Goal: Information Seeking & Learning: Learn about a topic

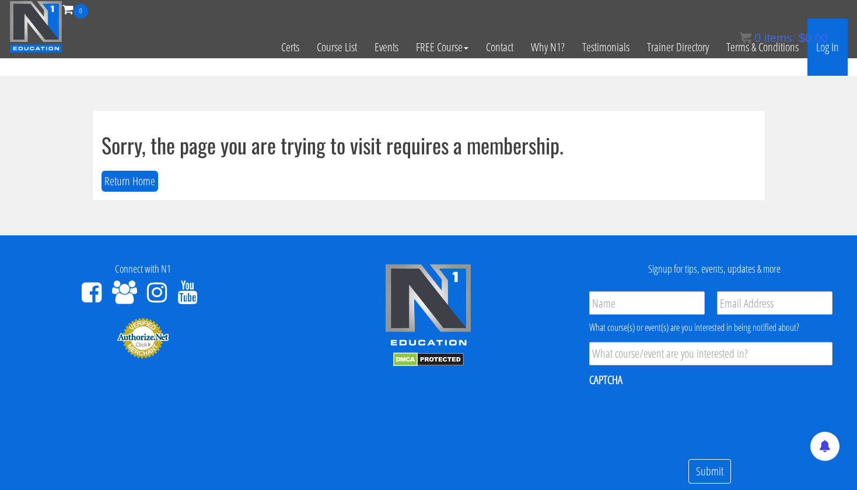
click at [836, 43] on link "Log In" at bounding box center [827, 47] width 40 height 57
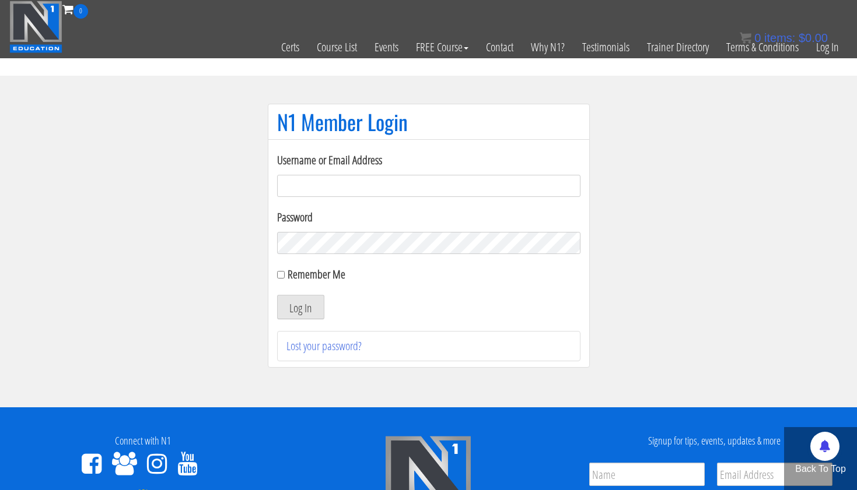
type input "tpweimar@me.com"
click at [300, 307] on button "Log In" at bounding box center [300, 307] width 47 height 24
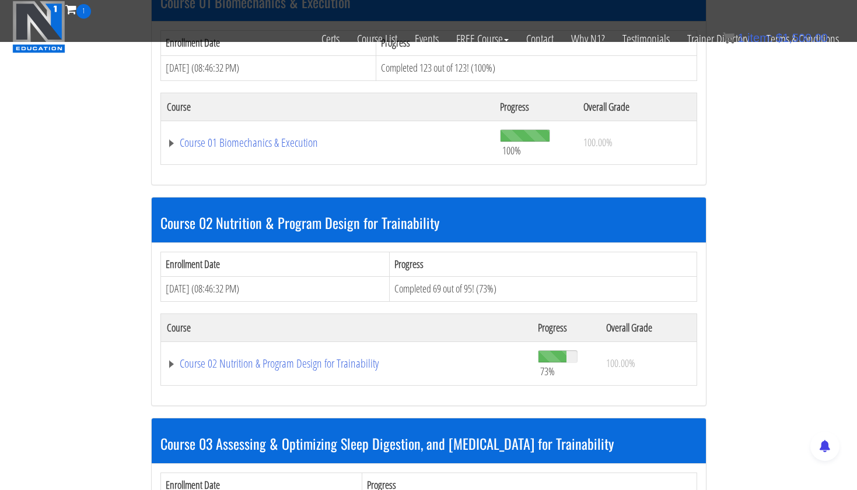
scroll to position [407, 0]
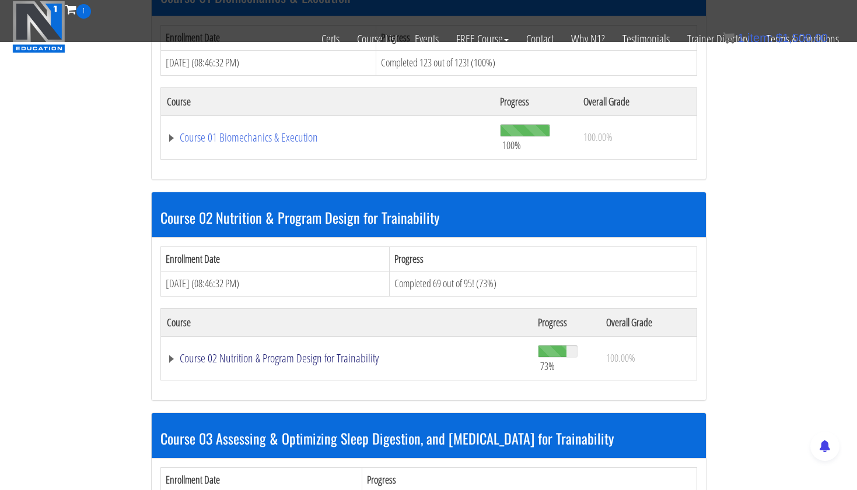
click at [358, 353] on link "Course 02 Nutrition & Program Design for Trainability" at bounding box center [347, 359] width 360 height 12
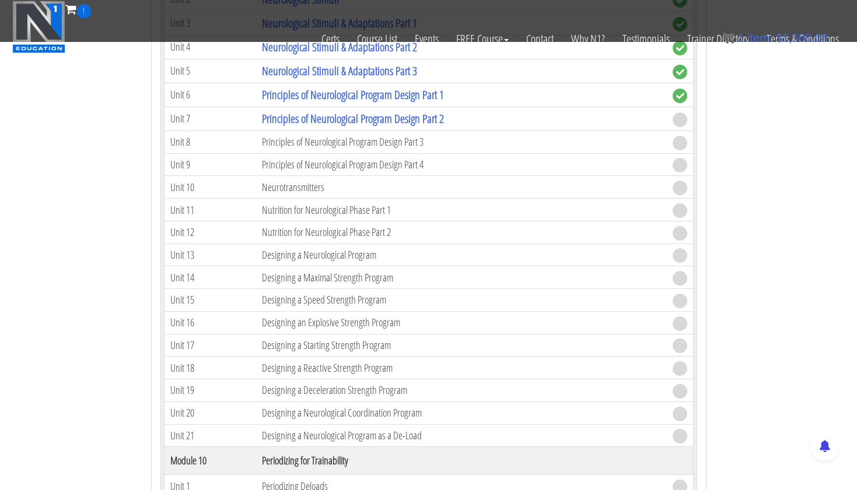
scroll to position [2616, 0]
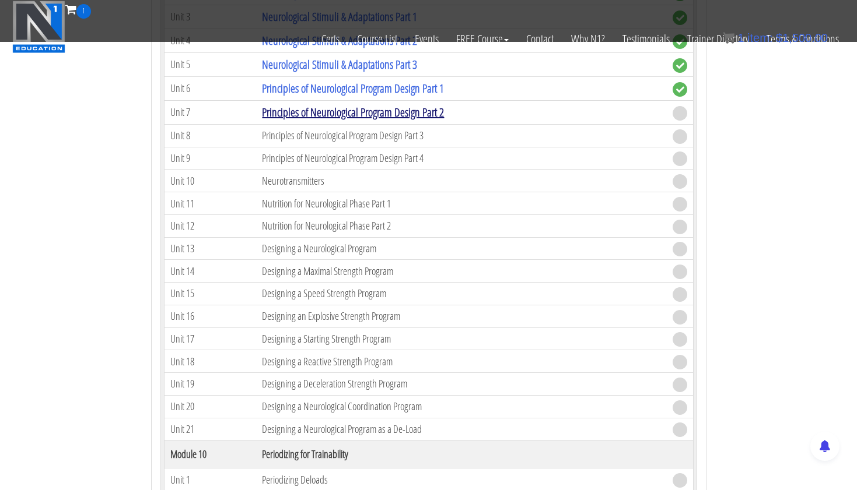
click at [444, 114] on link "Principles of Neurological Program Design Part 2" at bounding box center [353, 112] width 182 height 16
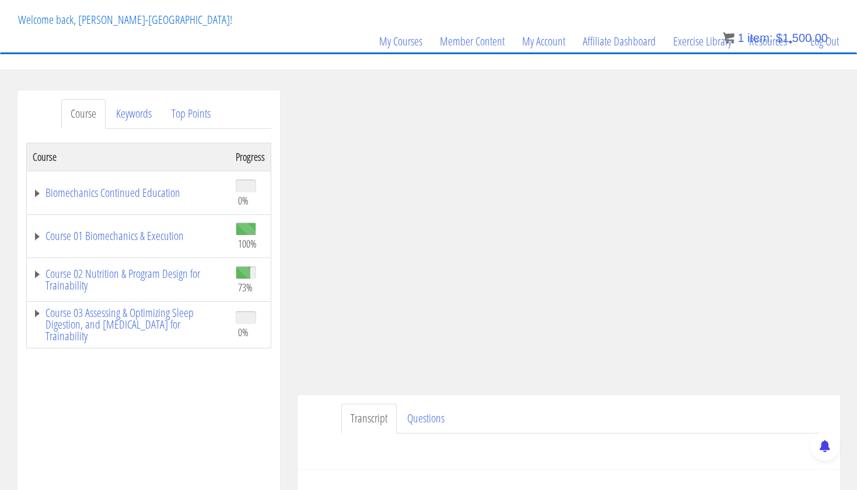
scroll to position [66, 0]
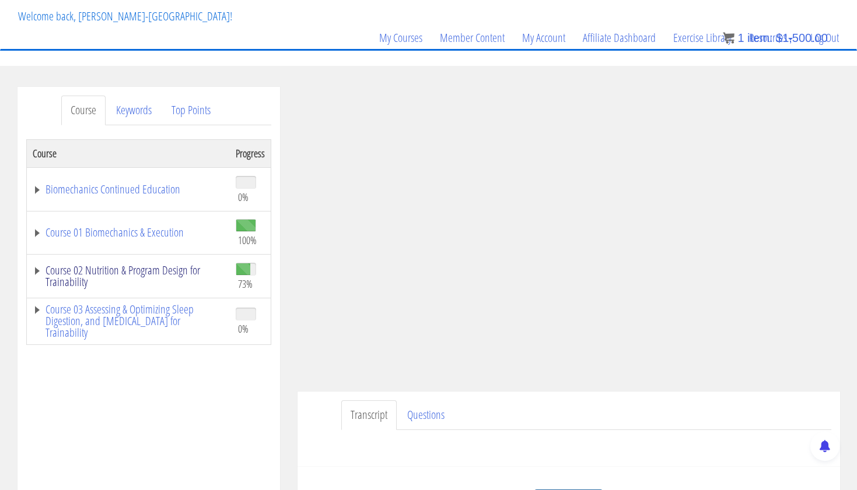
click at [100, 274] on link "Course 02 Nutrition & Program Design for Trainability" at bounding box center [128, 276] width 191 height 23
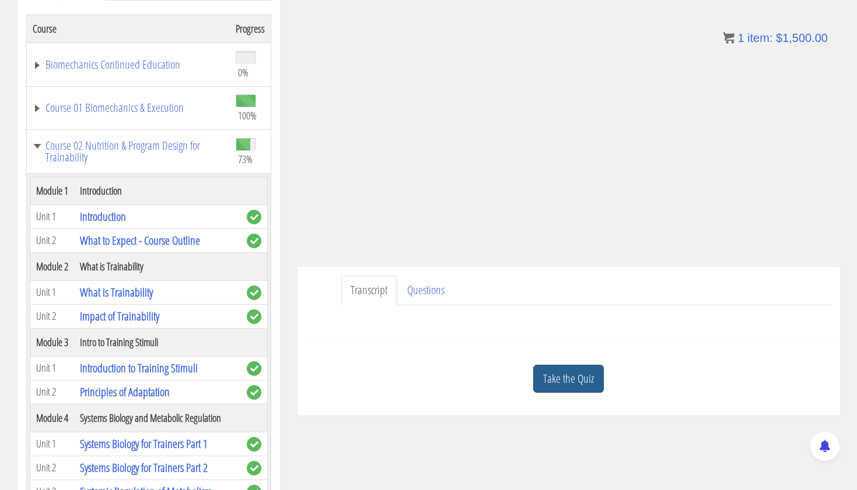
scroll to position [201, 0]
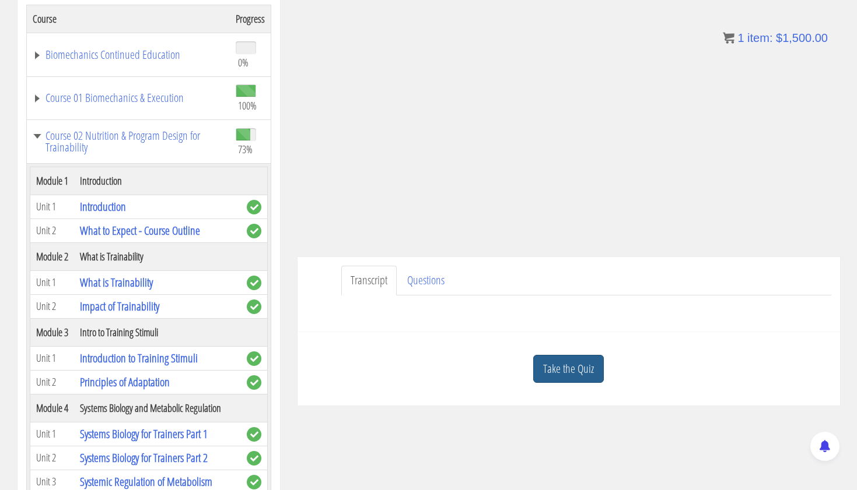
click at [590, 359] on link "Take the Quiz" at bounding box center [568, 369] width 71 height 29
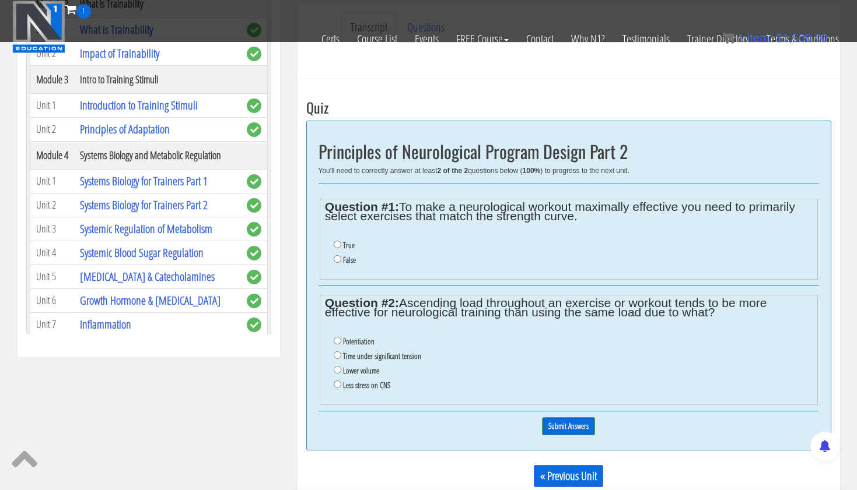
scroll to position [382, 0]
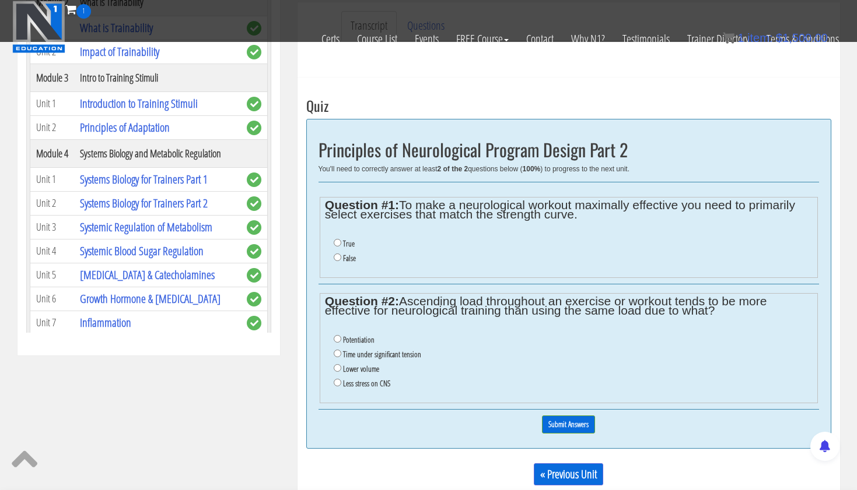
click at [336, 240] on input "True" at bounding box center [338, 243] width 8 height 8
radio input "true"
click at [336, 350] on input "Time under significant tension" at bounding box center [338, 354] width 8 height 8
radio input "true"
click at [563, 416] on input "Submit Answers" at bounding box center [568, 425] width 53 height 18
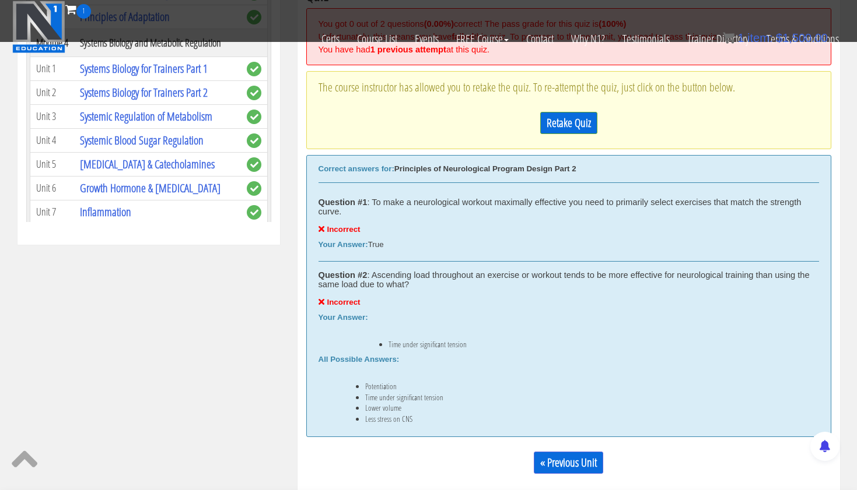
scroll to position [502, 0]
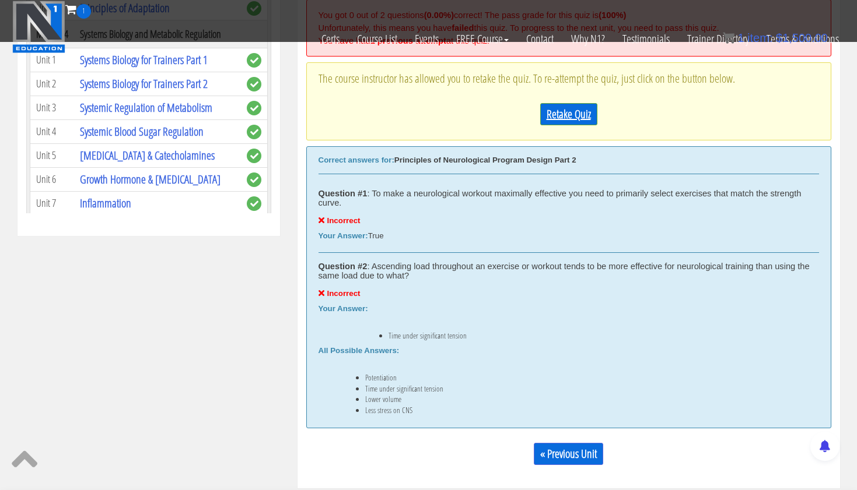
click at [569, 110] on link "Retake Quiz" at bounding box center [568, 114] width 57 height 22
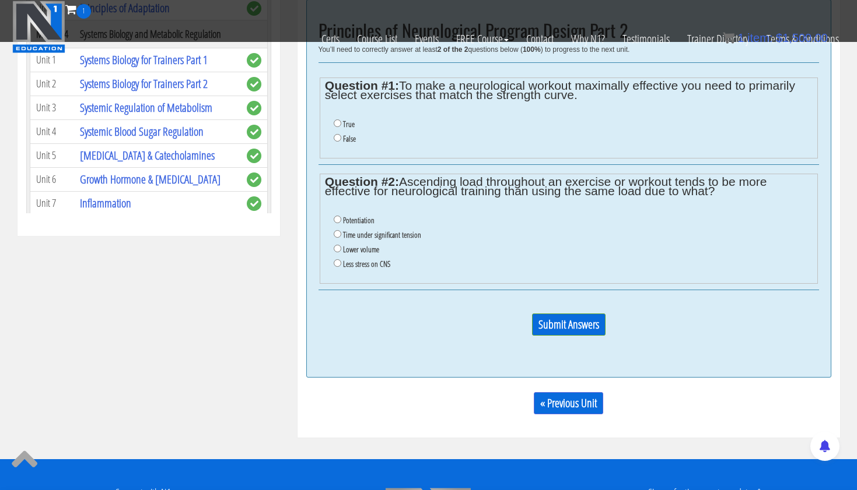
click at [335, 134] on input "False" at bounding box center [338, 138] width 8 height 8
radio input "true"
click at [335, 245] on input "Lower volume" at bounding box center [338, 249] width 8 height 8
radio input "true"
click at [579, 322] on input "Submit Answers" at bounding box center [568, 325] width 73 height 22
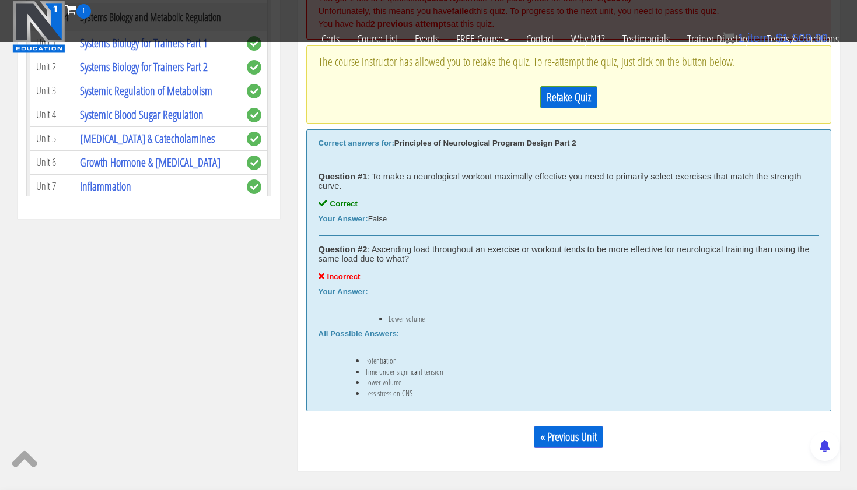
scroll to position [559, 0]
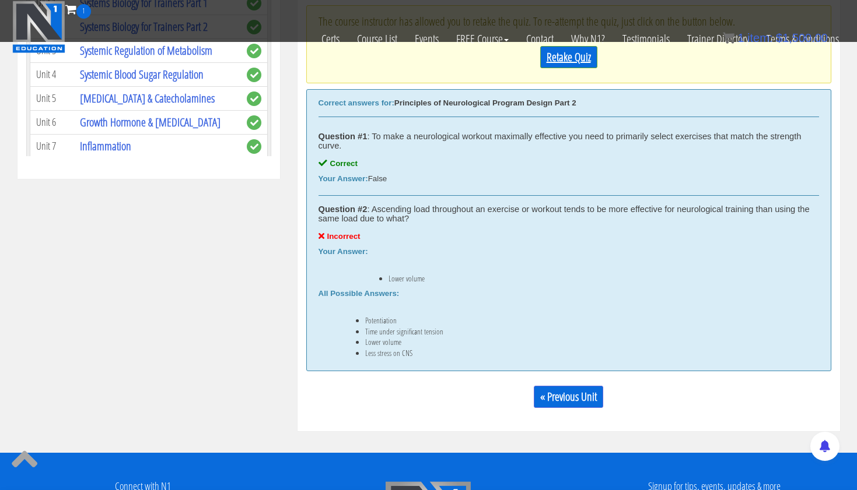
click at [566, 61] on link "Retake Quiz" at bounding box center [568, 57] width 57 height 22
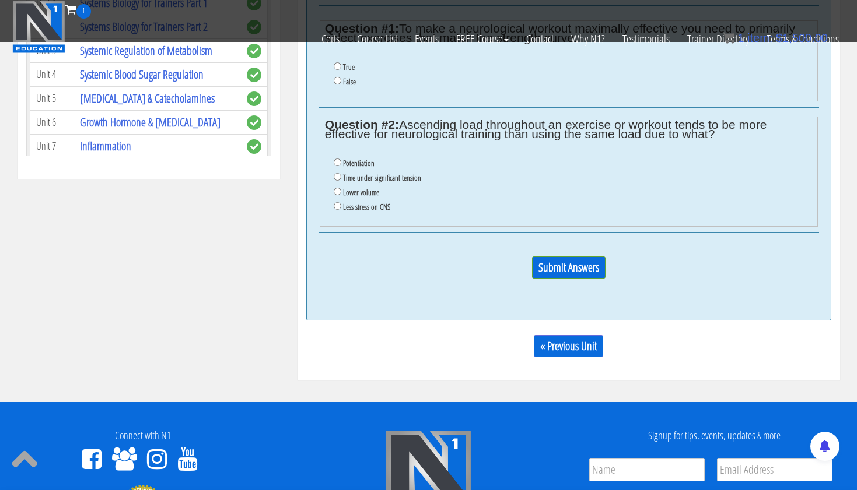
scroll to position [535, 0]
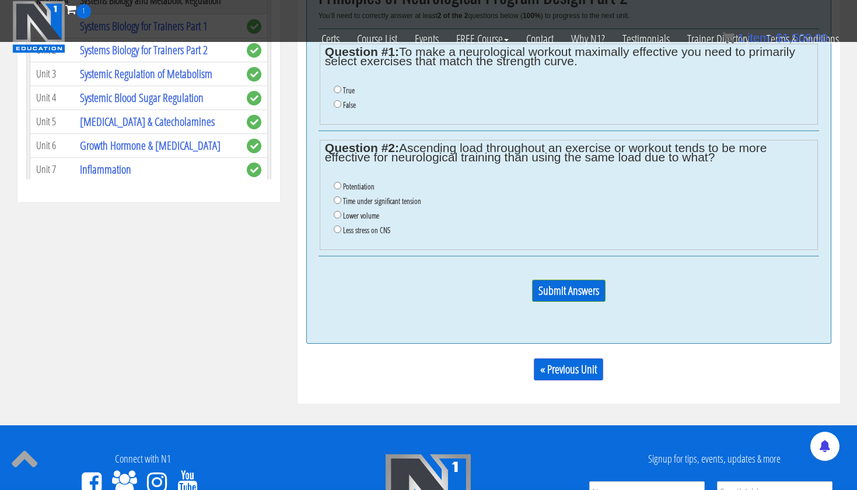
click at [336, 101] on input "False" at bounding box center [338, 104] width 8 height 8
radio input "true"
click at [343, 183] on label "Potentiation" at bounding box center [358, 186] width 31 height 9
click at [341, 183] on input "Potentiation" at bounding box center [338, 186] width 8 height 8
radio input "true"
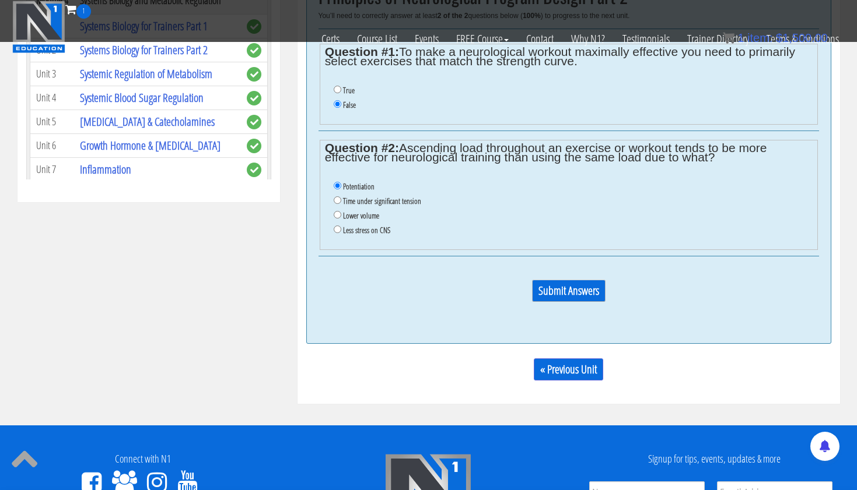
click at [549, 280] on input "Submit Answers" at bounding box center [568, 291] width 73 height 22
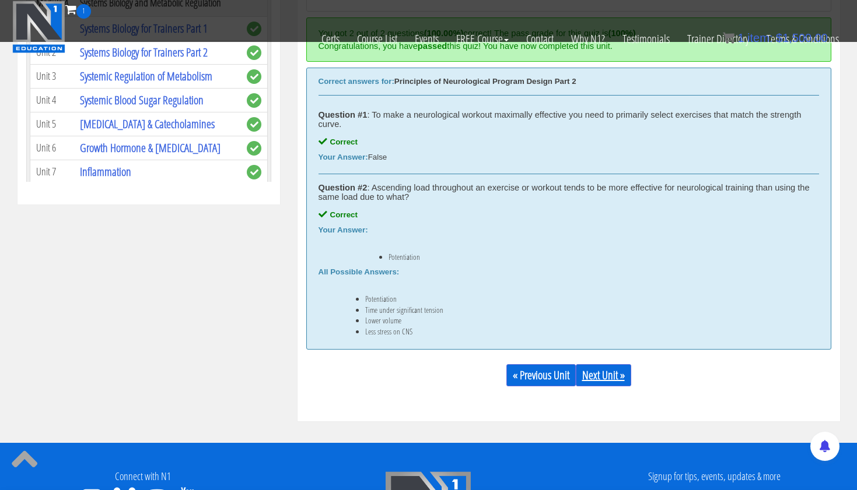
scroll to position [544, 0]
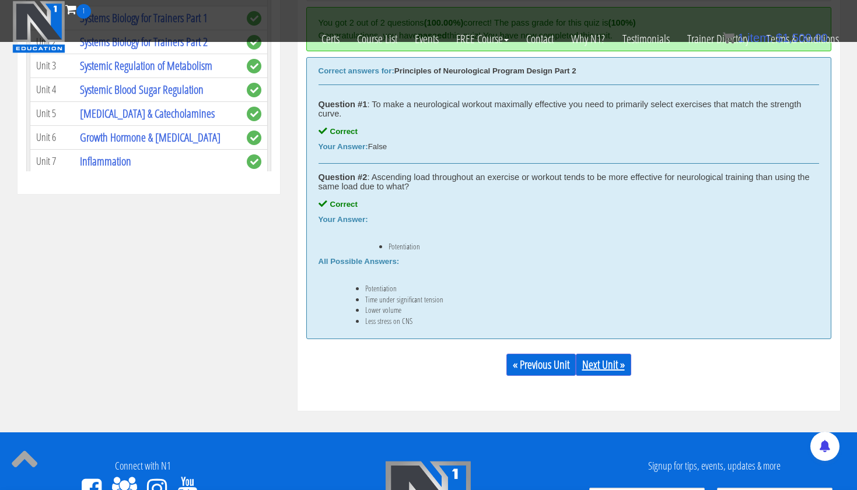
click at [609, 363] on link "Next Unit »" at bounding box center [603, 365] width 55 height 22
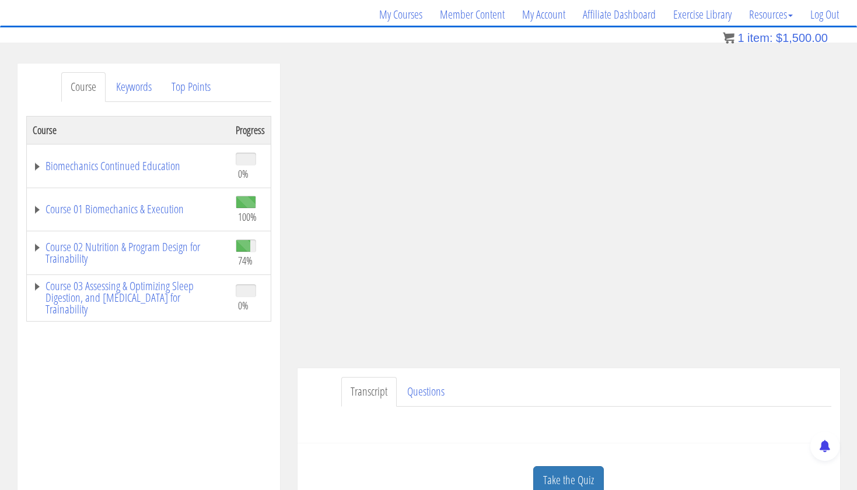
scroll to position [120, 0]
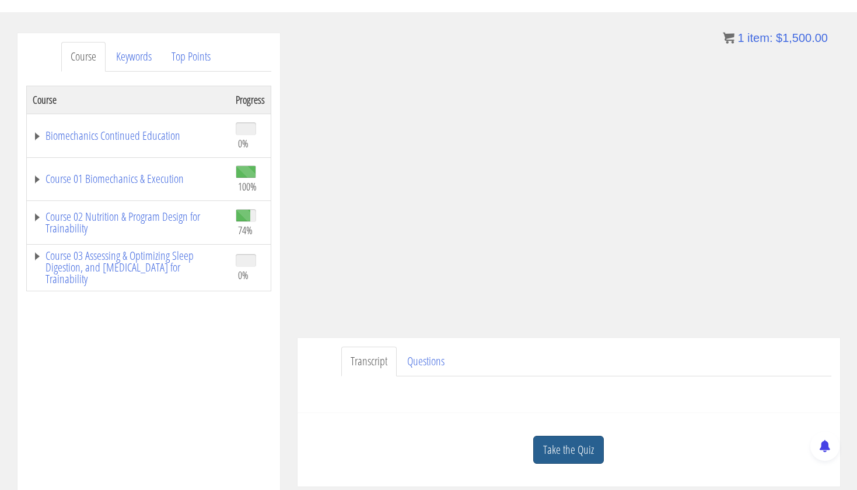
click at [556, 454] on link "Take the Quiz" at bounding box center [568, 450] width 71 height 29
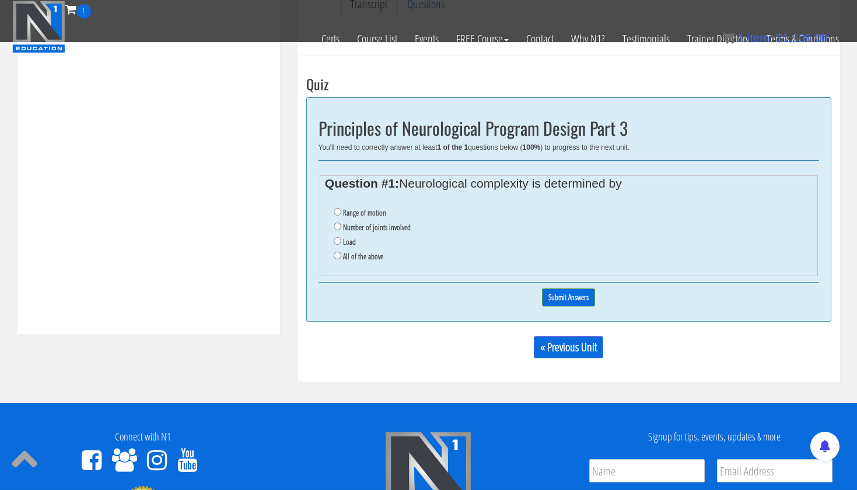
scroll to position [404, 0]
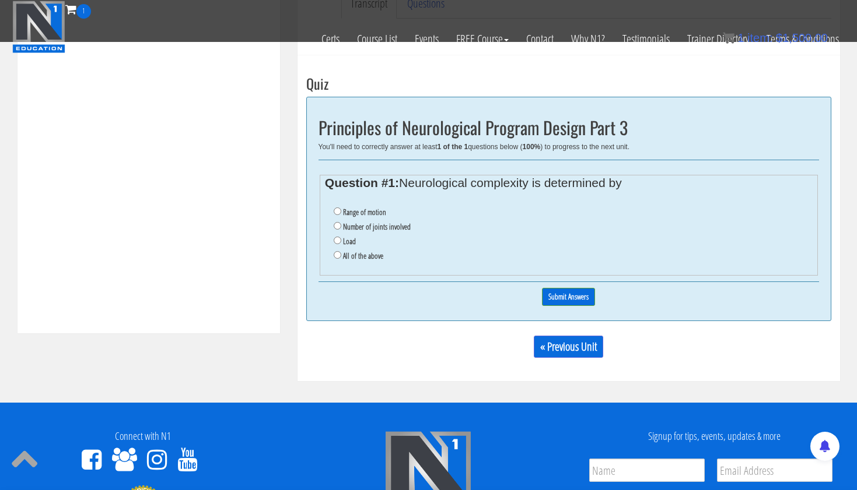
click at [372, 251] on label "All of the above" at bounding box center [363, 255] width 40 height 9
click at [341, 251] on input "All of the above" at bounding box center [338, 255] width 8 height 8
radio input "true"
click at [566, 292] on input "Submit Answers" at bounding box center [568, 297] width 53 height 18
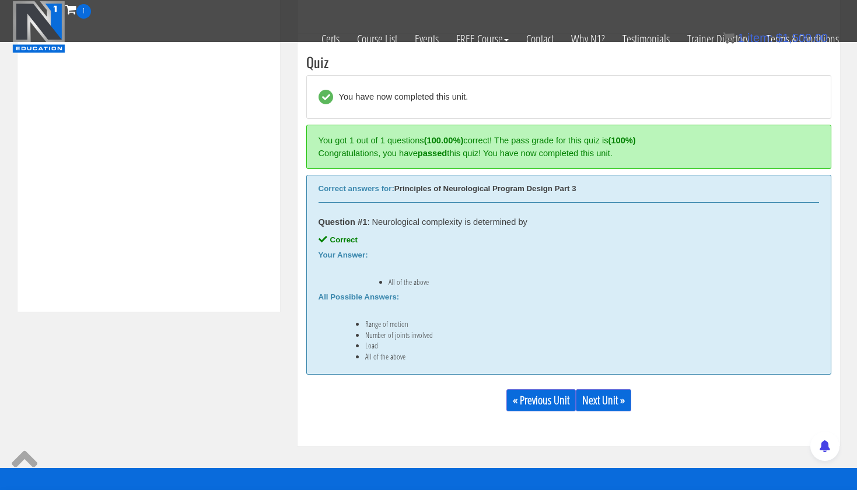
scroll to position [442, 0]
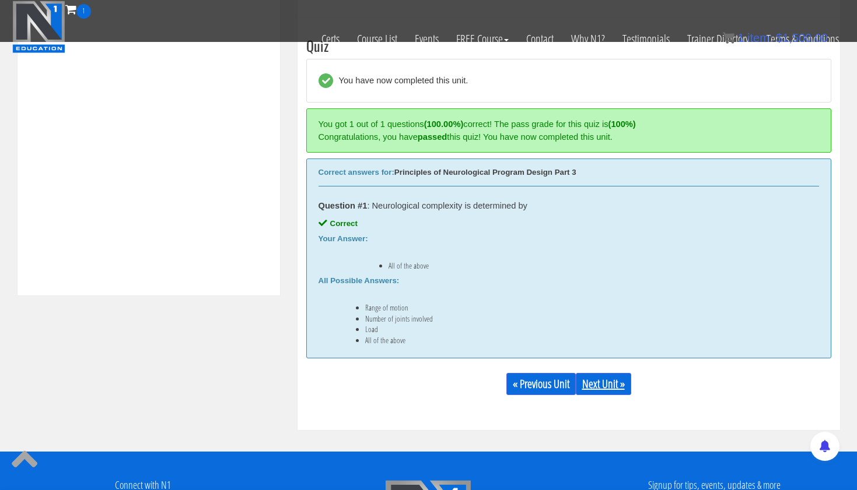
click at [599, 381] on link "Next Unit »" at bounding box center [603, 384] width 55 height 22
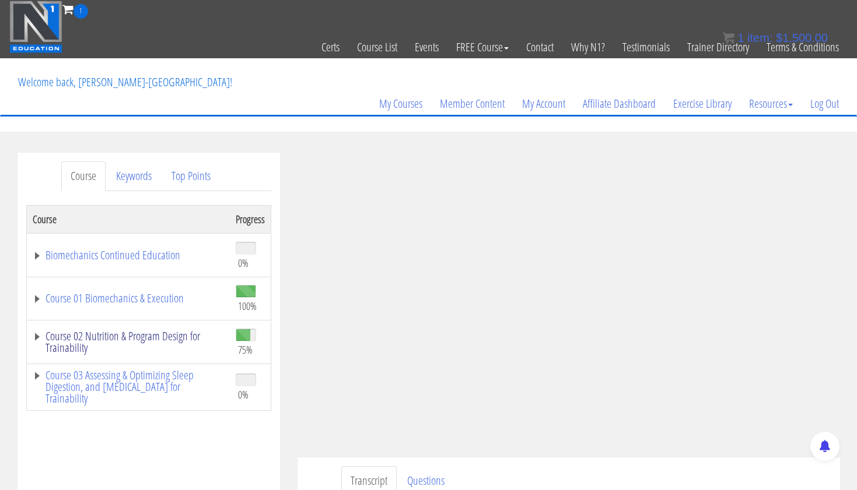
click at [98, 335] on link "Course 02 Nutrition & Program Design for Trainability" at bounding box center [128, 342] width 191 height 23
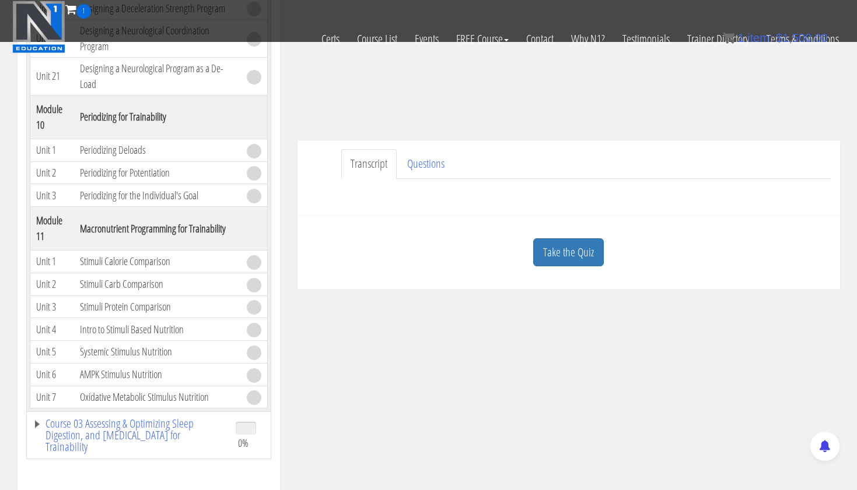
scroll to position [234, 0]
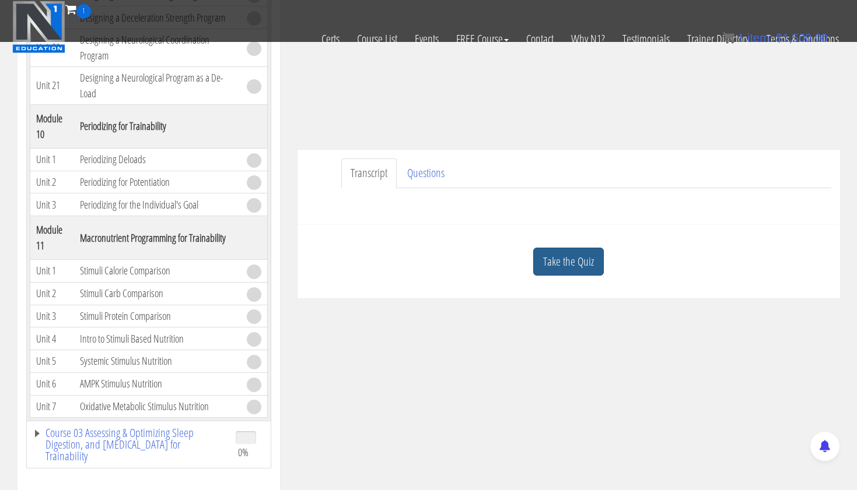
click at [561, 255] on link "Take the Quiz" at bounding box center [568, 262] width 71 height 29
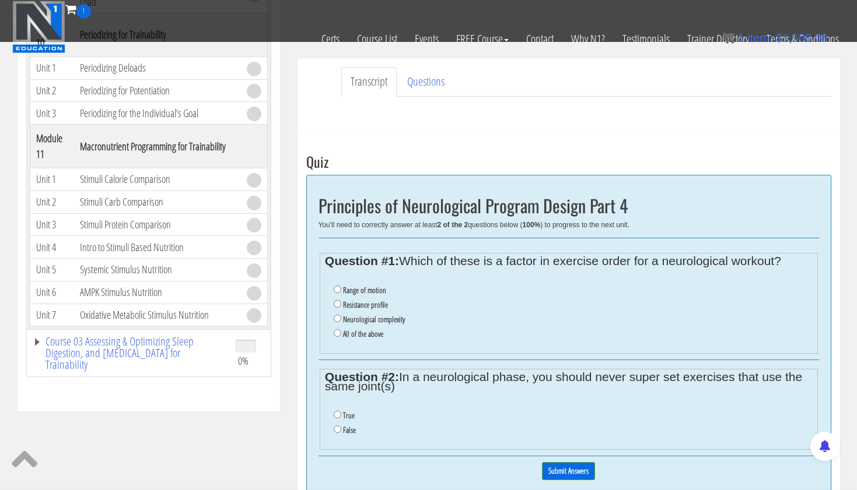
scroll to position [327, 0]
click at [334, 329] on input "All of the above" at bounding box center [338, 333] width 8 height 8
radio input "true"
click at [335, 425] on input "False" at bounding box center [338, 429] width 8 height 8
radio input "true"
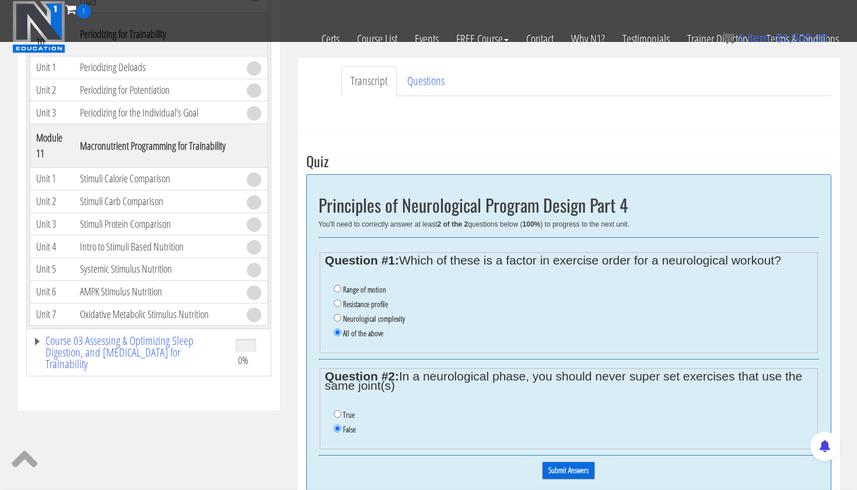
click at [570, 462] on input "Submit Answers" at bounding box center [568, 471] width 53 height 18
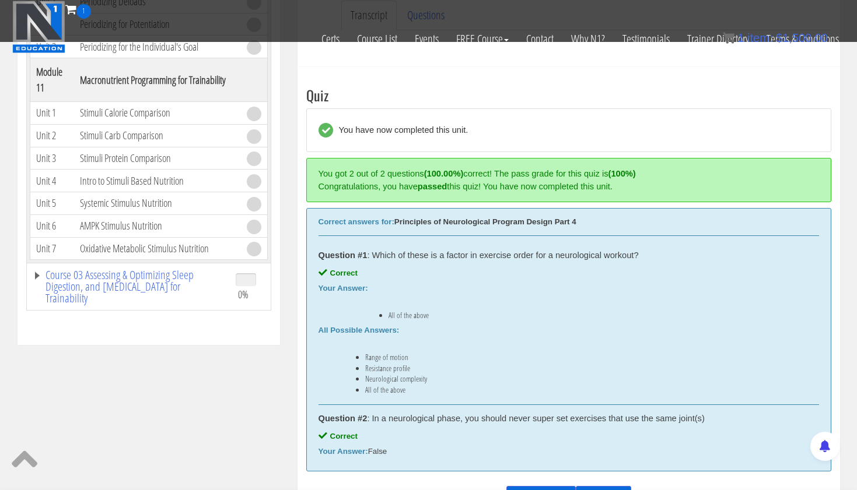
scroll to position [442, 0]
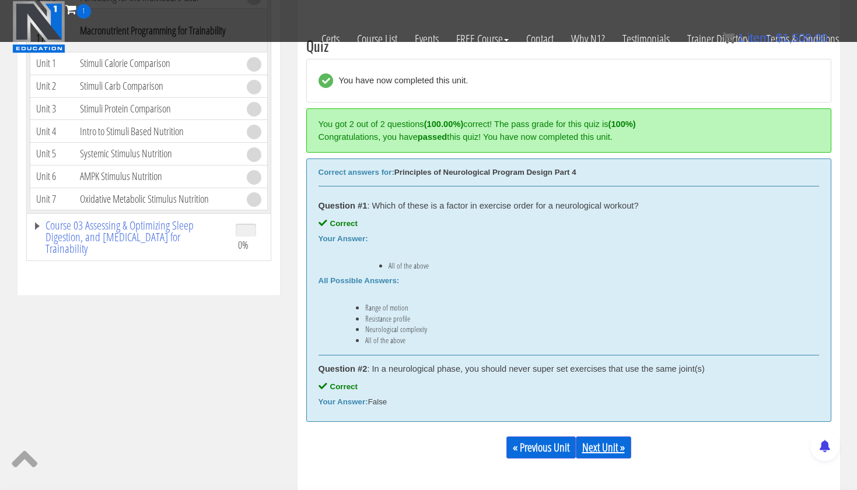
click at [597, 443] on link "Next Unit »" at bounding box center [603, 448] width 55 height 22
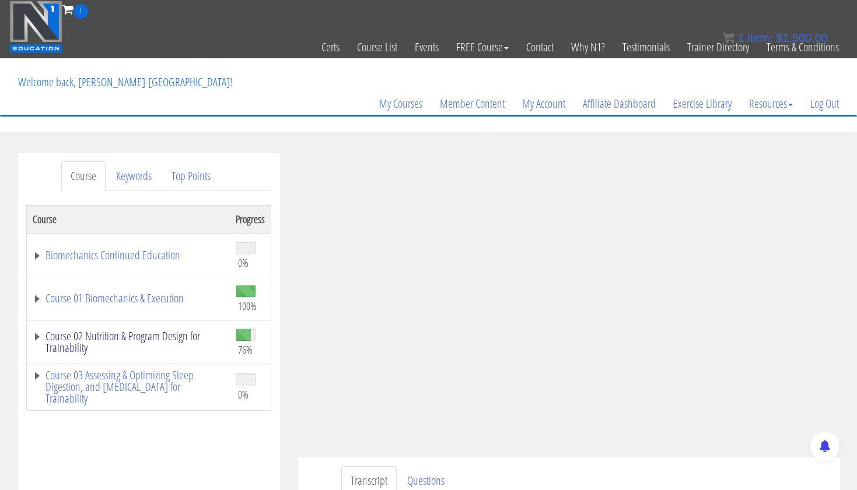
click at [178, 339] on link "Course 02 Nutrition & Program Design for Trainability" at bounding box center [128, 342] width 191 height 23
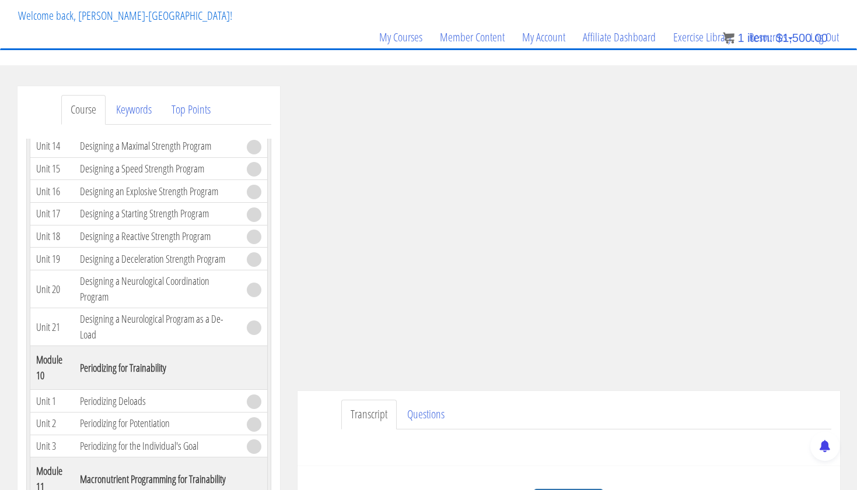
scroll to position [113, 0]
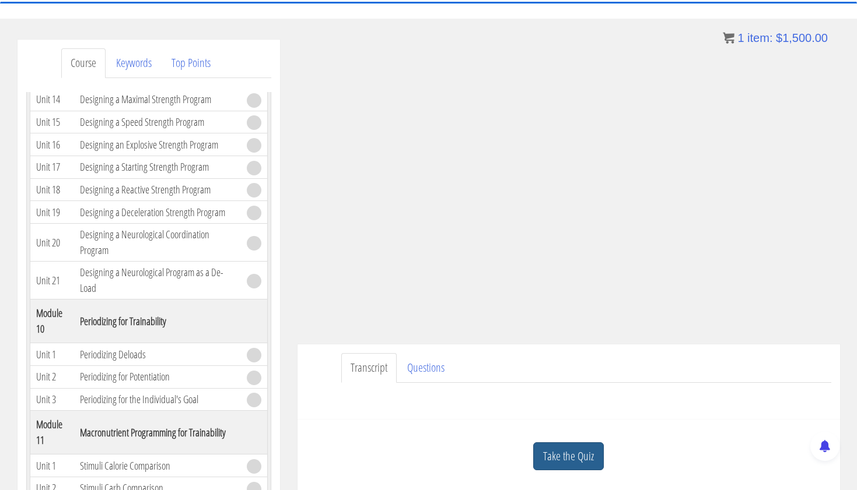
click at [562, 450] on link "Take the Quiz" at bounding box center [568, 457] width 71 height 29
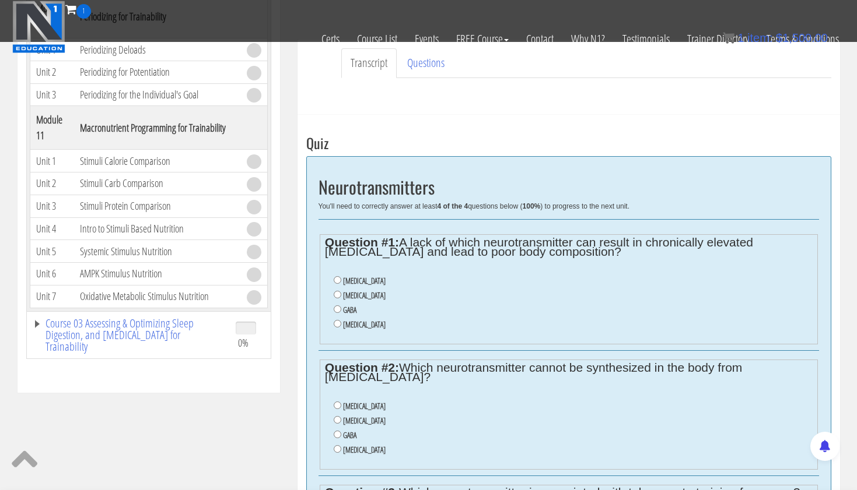
scroll to position [330, 0]
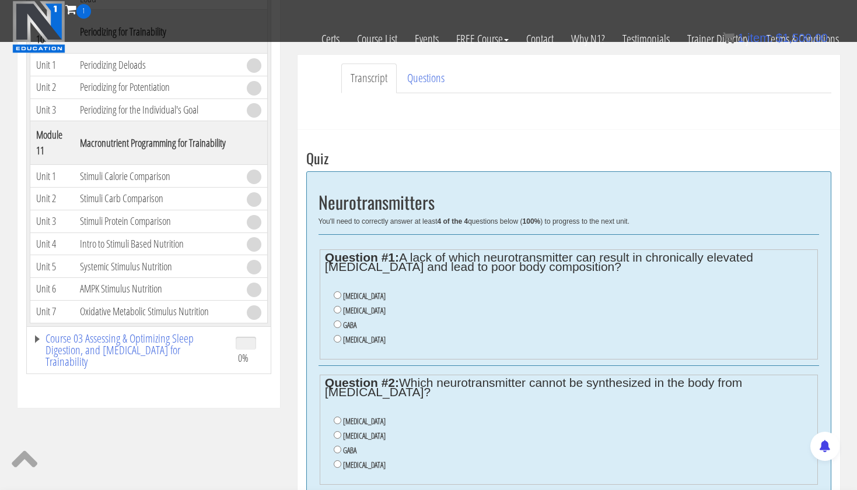
click at [336, 321] on input "GABA" at bounding box center [338, 325] width 8 height 8
radio input "true"
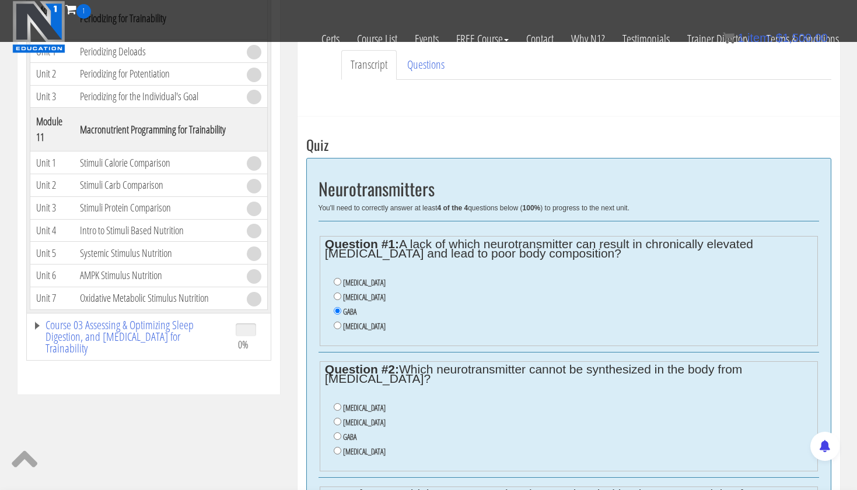
click at [336, 404] on input "Acetylcholine" at bounding box center [338, 408] width 8 height 8
radio input "true"
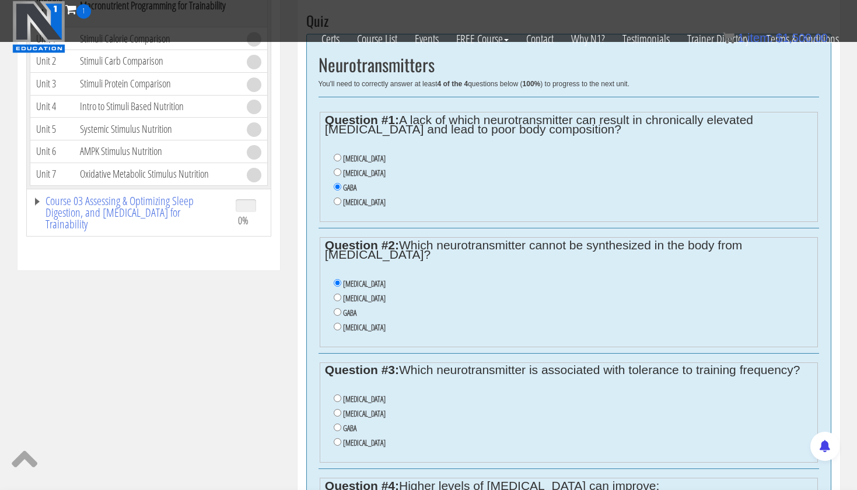
scroll to position [468, 0]
click at [336, 438] on input "Serotonin" at bounding box center [338, 442] width 8 height 8
radio input "true"
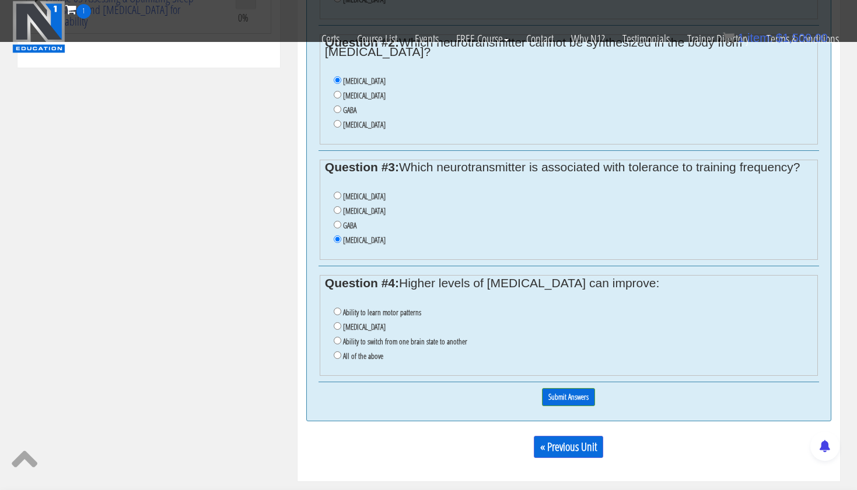
scroll to position [675, 0]
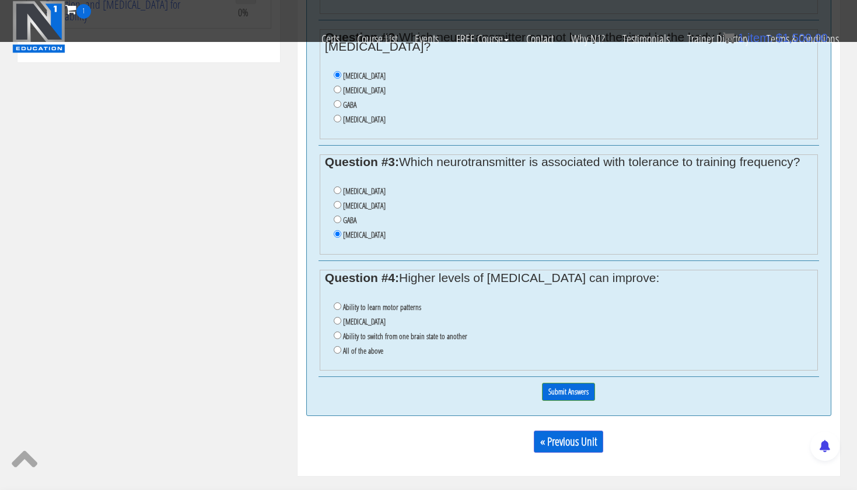
click at [337, 346] on input "All of the above" at bounding box center [338, 350] width 8 height 8
radio input "true"
click at [564, 383] on input "Submit Answers" at bounding box center [568, 392] width 53 height 18
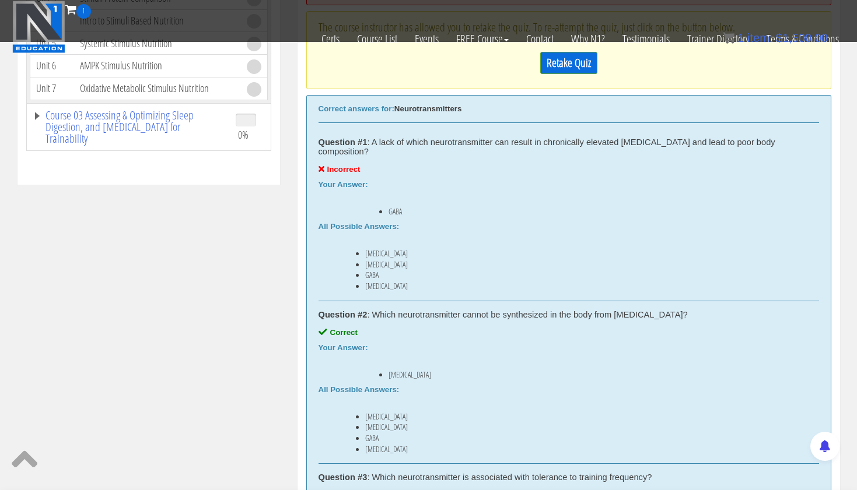
scroll to position [551, 0]
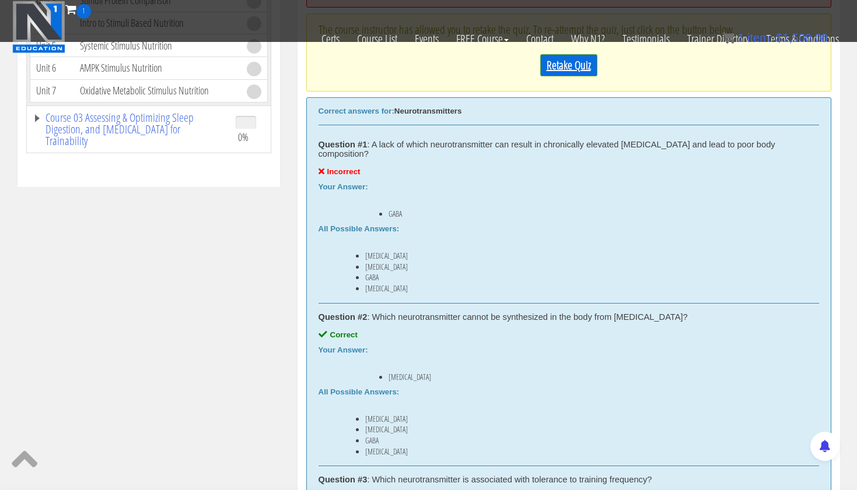
click at [574, 67] on link "Retake Quiz" at bounding box center [568, 65] width 57 height 22
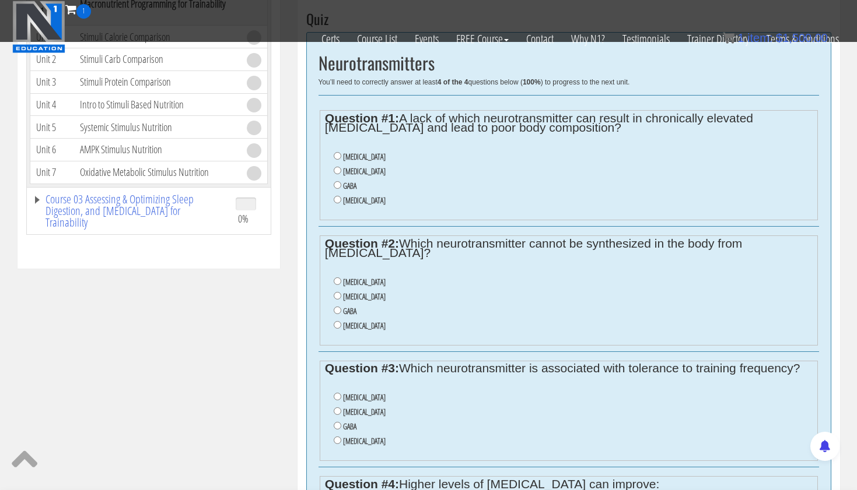
scroll to position [467, 0]
click at [353, 169] on label "Dopamine" at bounding box center [364, 173] width 43 height 9
click at [341, 169] on input "Dopamine" at bounding box center [338, 173] width 8 height 8
radio input "true"
click at [356, 279] on label "Acetylcholine" at bounding box center [364, 283] width 43 height 9
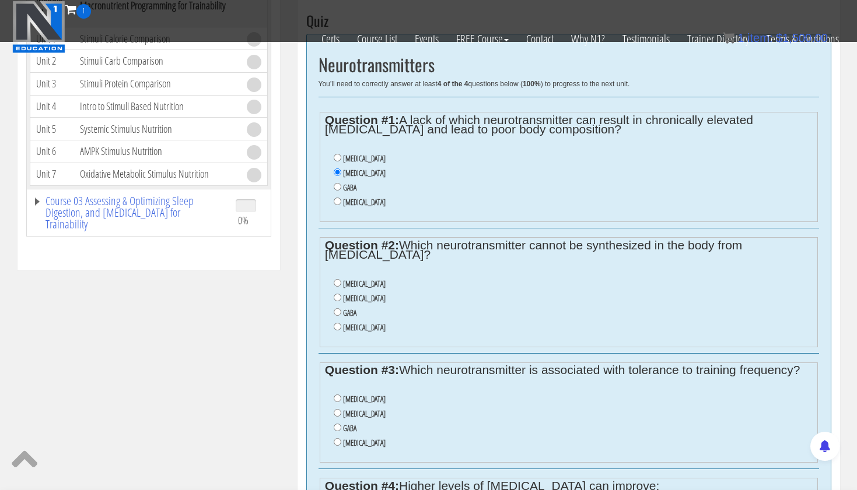
click at [341, 279] on input "Acetylcholine" at bounding box center [338, 283] width 8 height 8
radio input "true"
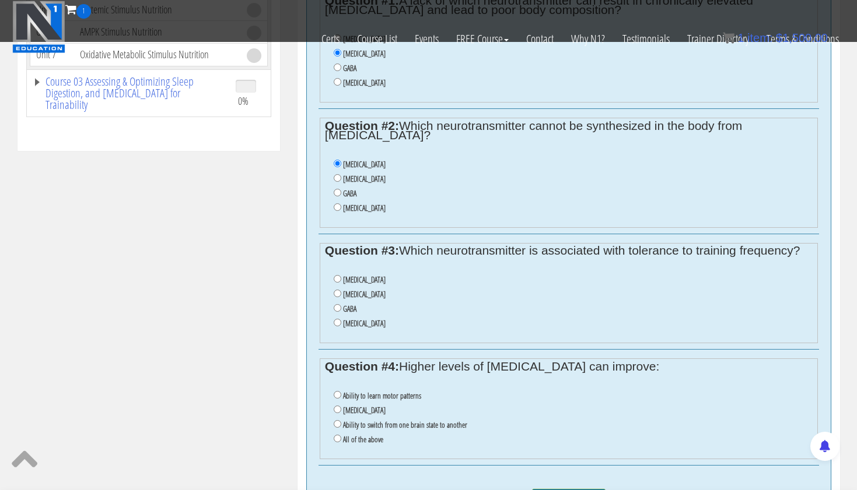
scroll to position [588, 0]
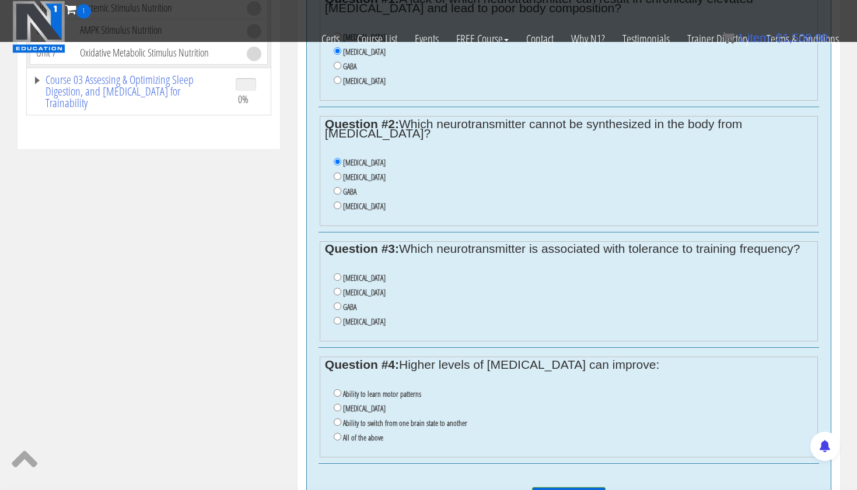
click at [332, 408] on ul "Ability to learn motor patterns Muscle contractions Ability to switch from one …" at bounding box center [568, 416] width 487 height 70
click at [334, 433] on input "All of the above" at bounding box center [338, 437] width 8 height 8
radio input "true"
click at [335, 303] on input "GABA" at bounding box center [338, 307] width 8 height 8
radio input "true"
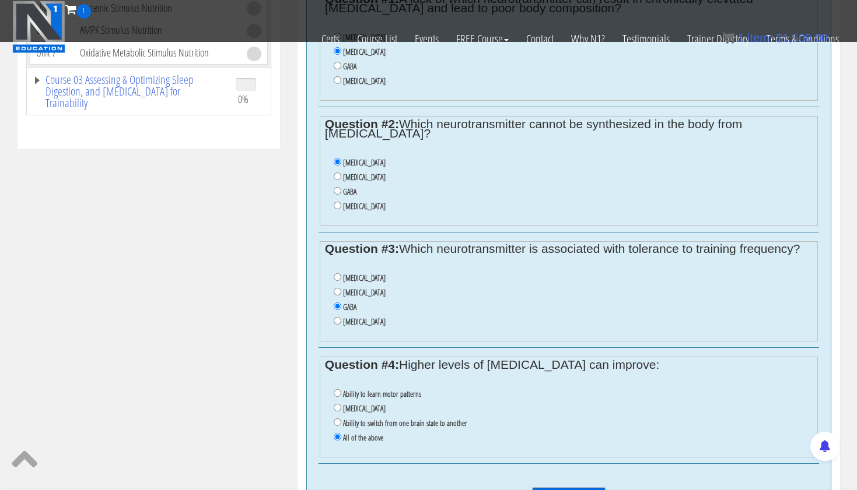
click at [554, 488] on input "Submit Answers" at bounding box center [568, 499] width 73 height 22
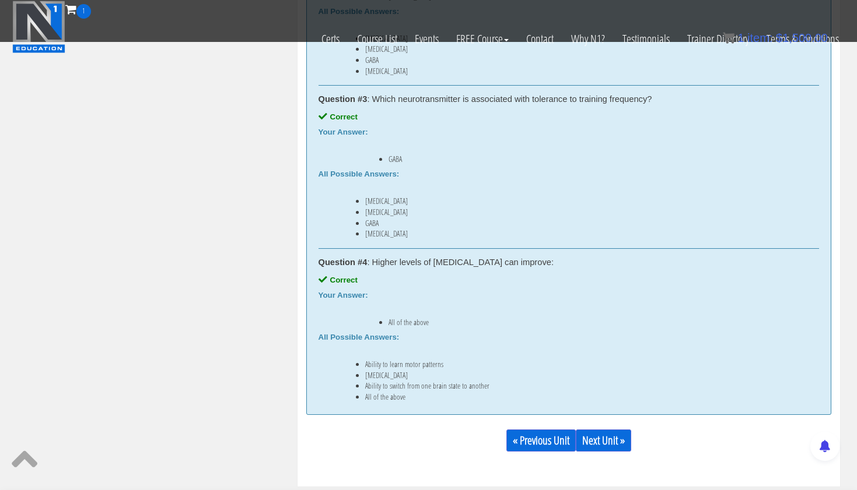
scroll to position [891, 0]
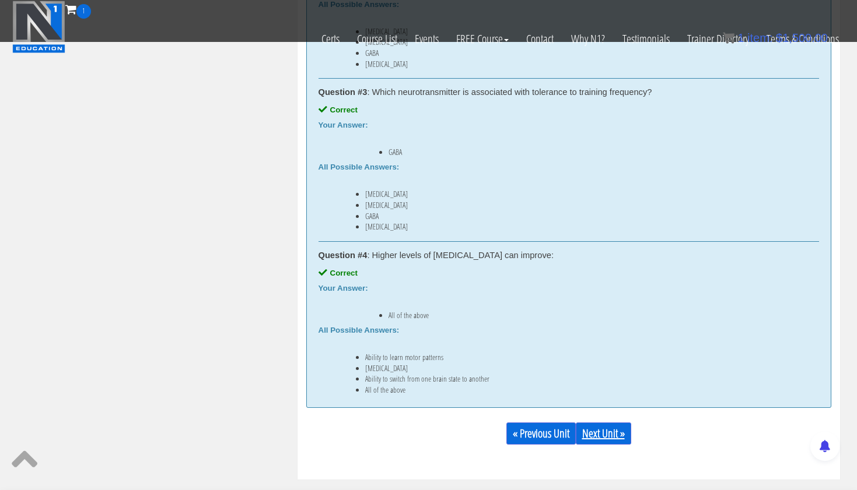
click at [610, 423] on link "Next Unit »" at bounding box center [603, 434] width 55 height 22
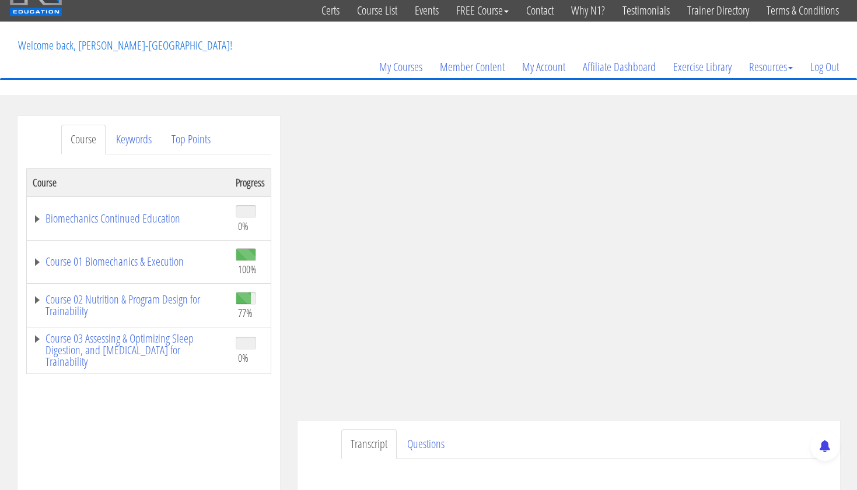
scroll to position [38, 0]
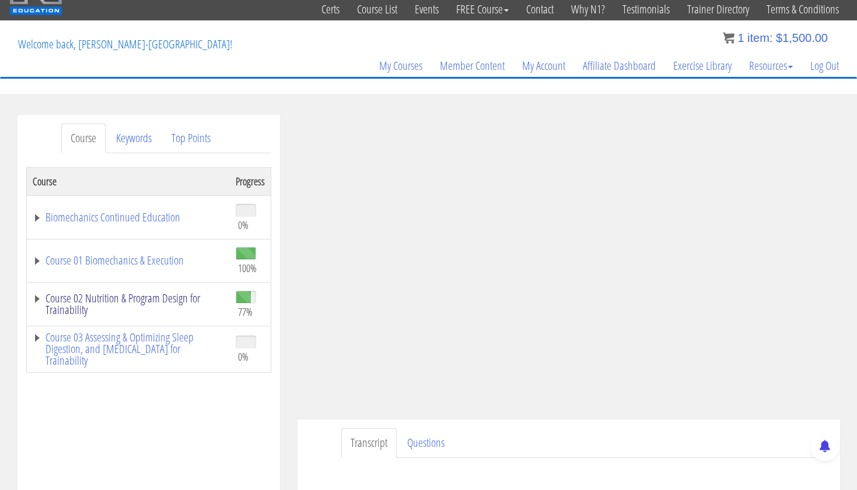
click at [165, 293] on link "Course 02 Nutrition & Program Design for Trainability" at bounding box center [128, 304] width 191 height 23
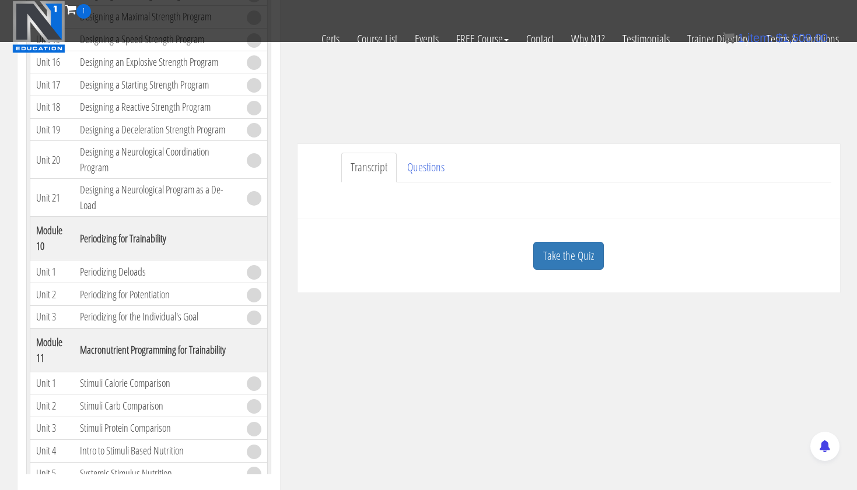
scroll to position [2538, 0]
